Goal: Transaction & Acquisition: Download file/media

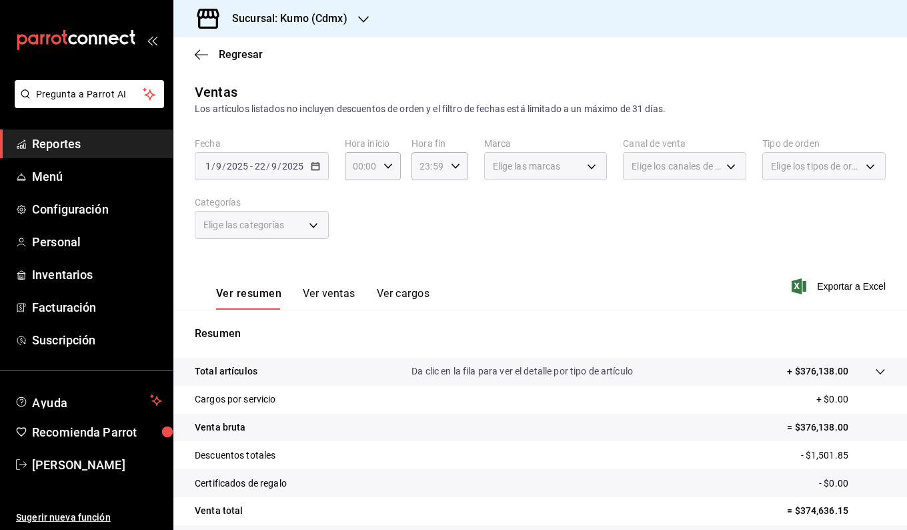
scroll to position [109, 0]
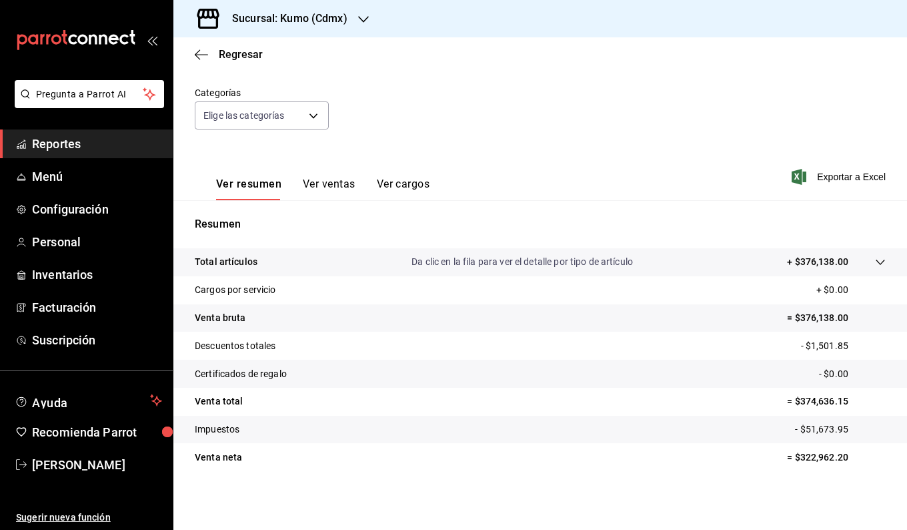
click at [204, 49] on icon "button" at bounding box center [201, 55] width 13 height 12
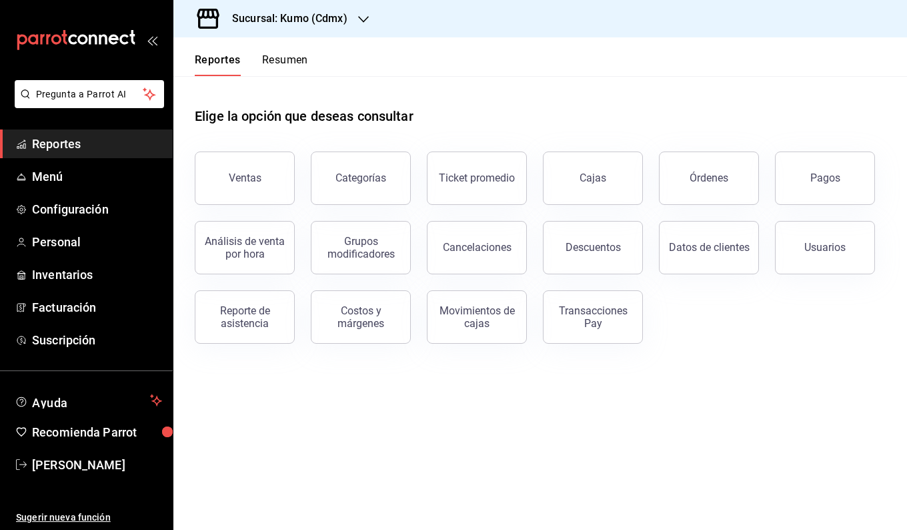
click at [242, 176] on div "Ventas" at bounding box center [245, 177] width 33 height 13
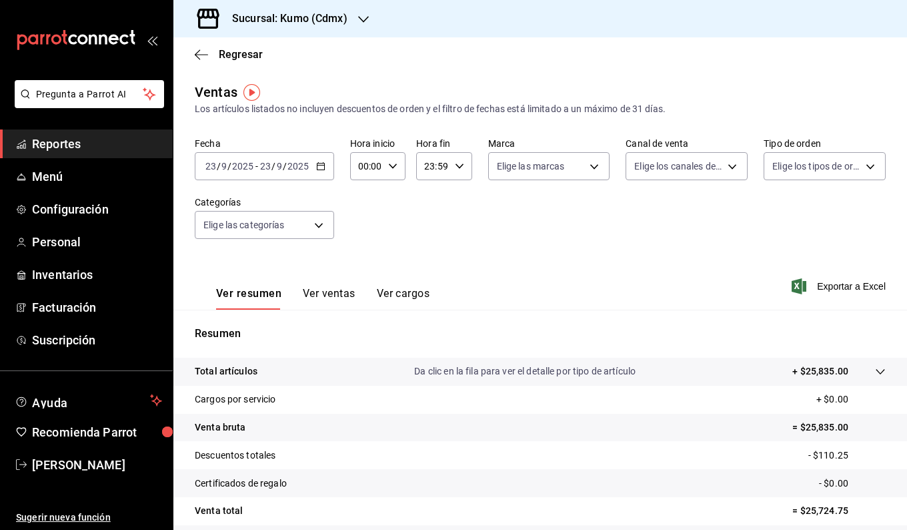
click at [322, 169] on \(Stroke\) "button" at bounding box center [321, 166] width 8 height 7
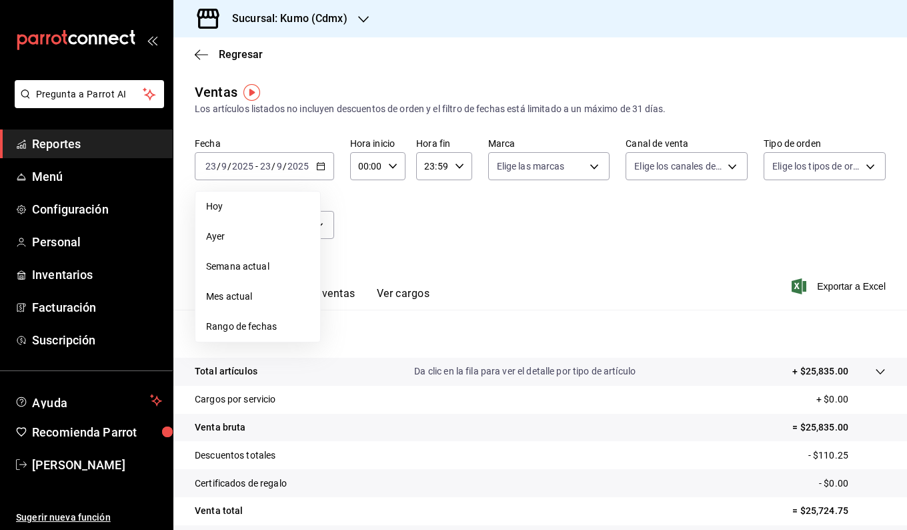
click at [240, 320] on span "Rango de fechas" at bounding box center [257, 327] width 103 height 14
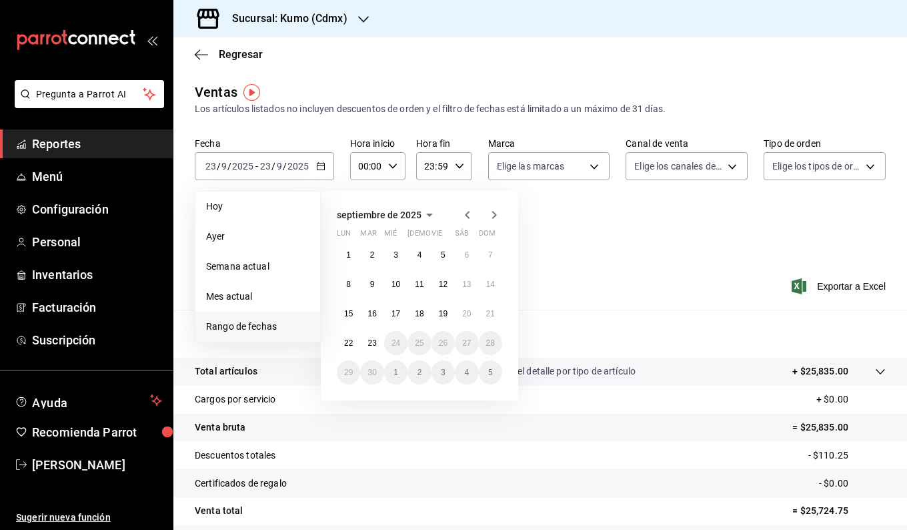
click at [472, 218] on icon "button" at bounding box center [468, 215] width 16 height 16
click at [439, 256] on button "1" at bounding box center [443, 255] width 23 height 24
click at [444, 344] on abbr "22" at bounding box center [443, 342] width 9 height 9
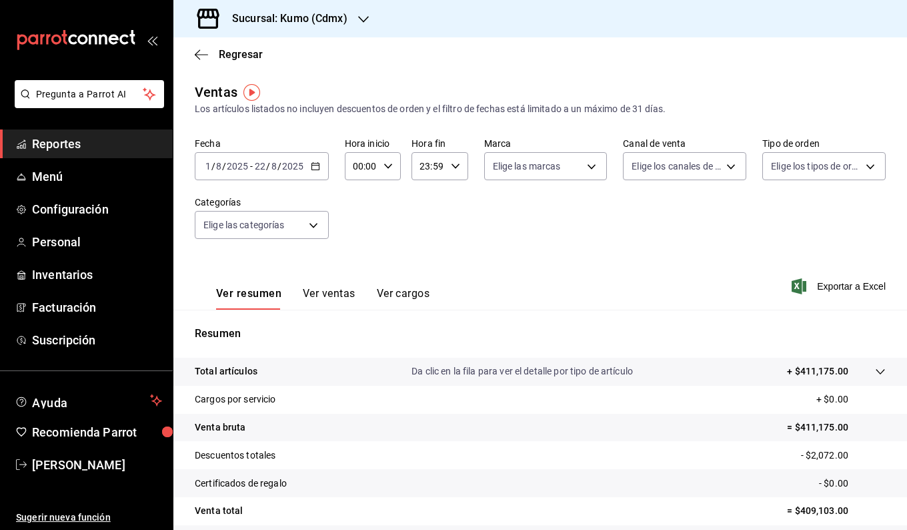
click at [855, 280] on span "Exportar a Excel" at bounding box center [840, 286] width 91 height 16
click at [309, 169] on div "[DATE] [DATE] - [DATE] [DATE]" at bounding box center [262, 166] width 134 height 28
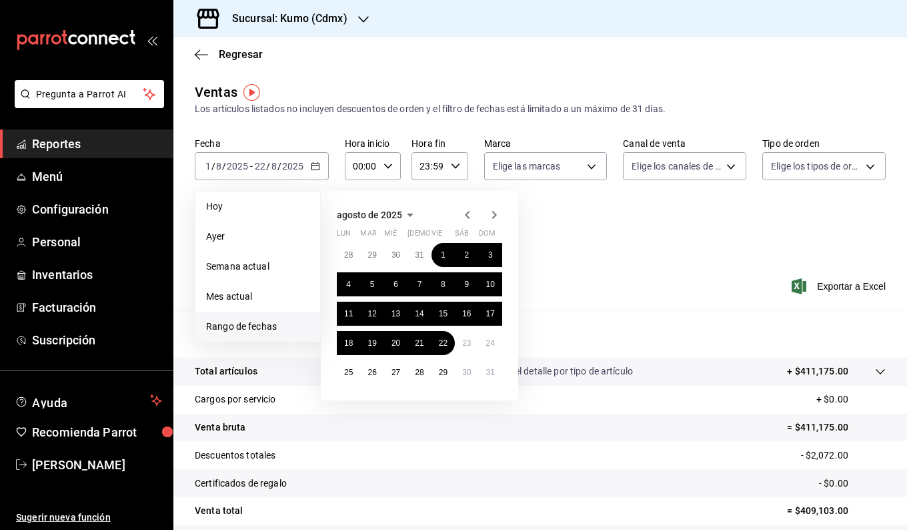
click at [494, 214] on icon "button" at bounding box center [494, 215] width 16 height 16
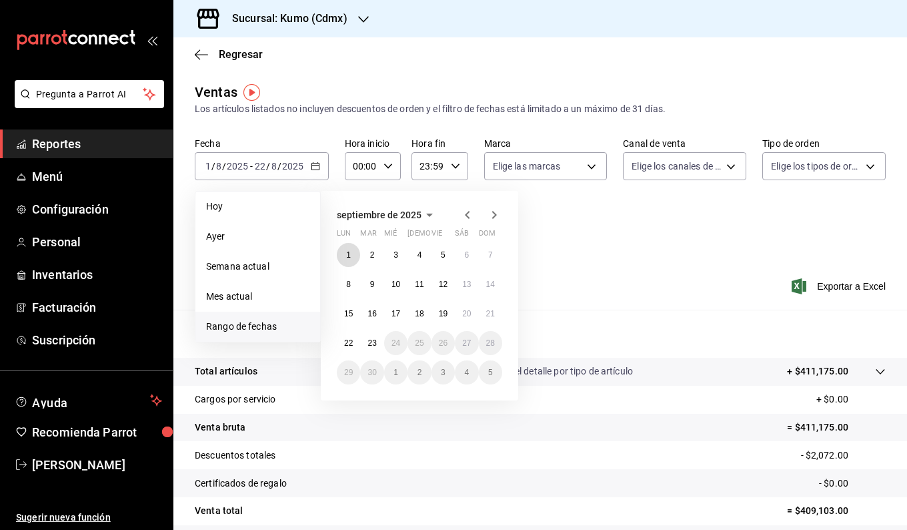
click at [350, 253] on abbr "1" at bounding box center [348, 254] width 5 height 9
click at [352, 345] on abbr "22" at bounding box center [348, 342] width 9 height 9
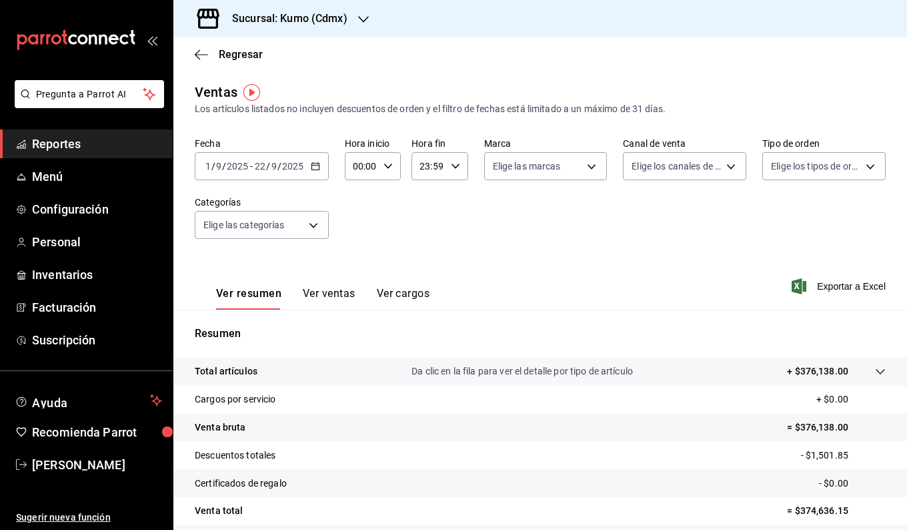
click at [829, 281] on span "Exportar a Excel" at bounding box center [840, 286] width 91 height 16
